Goal: Go to known website: Access a specific website the user already knows

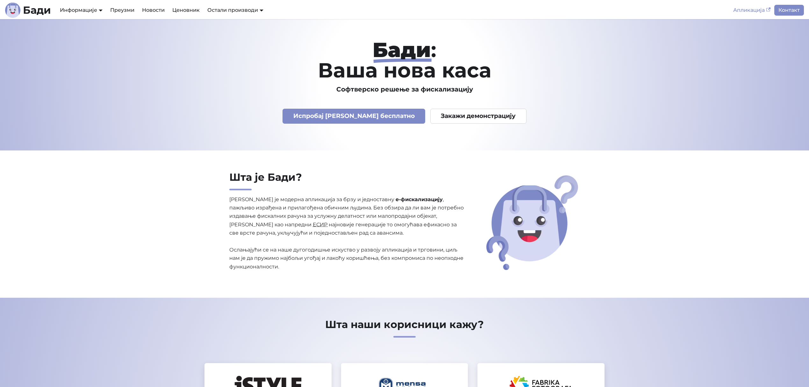
click at [746, 8] on link "Апликација" at bounding box center [751, 10] width 45 height 11
click at [749, 9] on link "Апликација" at bounding box center [751, 10] width 45 height 11
